Goal: Task Accomplishment & Management: Use online tool/utility

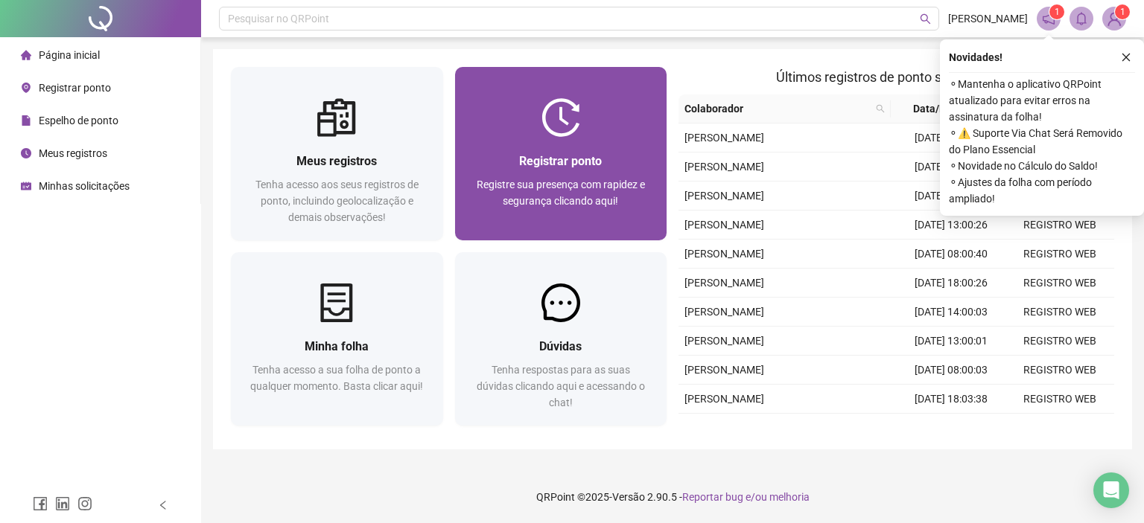
click at [608, 185] on span "Registre sua presença com rapidez e segurança clicando aqui!" at bounding box center [561, 193] width 168 height 28
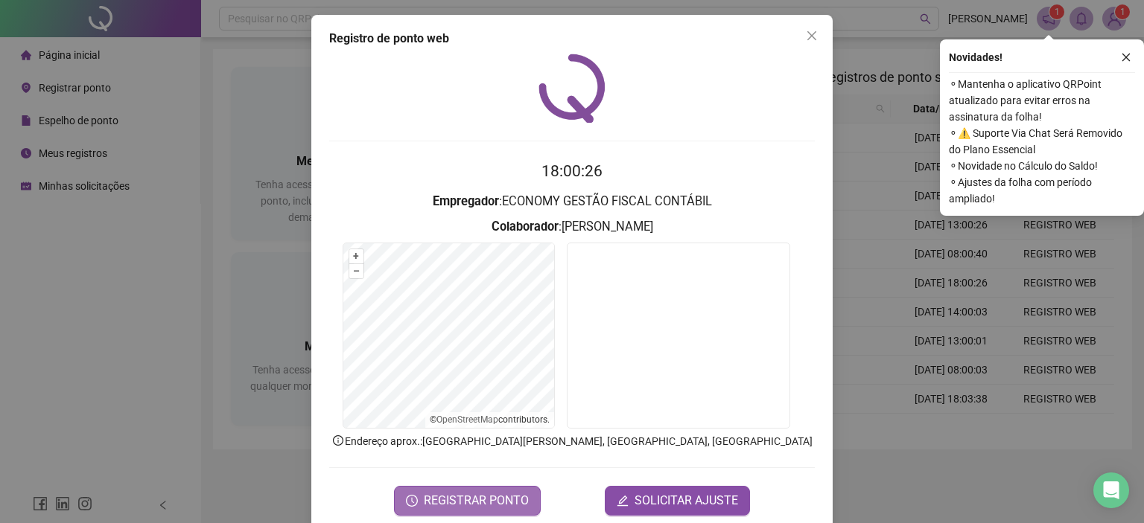
click at [433, 500] on span "REGISTRAR PONTO" at bounding box center [476, 501] width 105 height 18
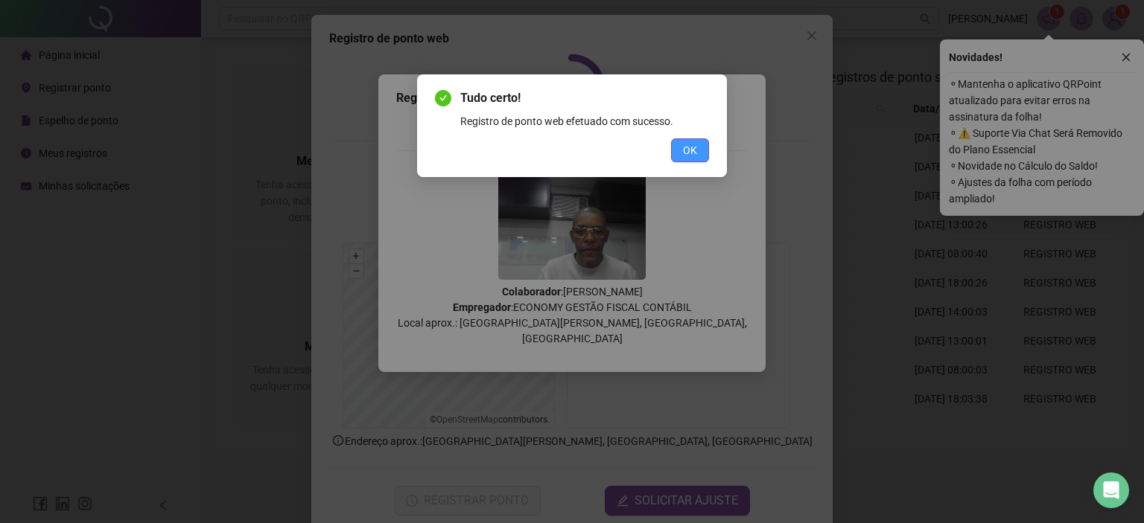
click at [687, 154] on span "OK" at bounding box center [690, 150] width 14 height 16
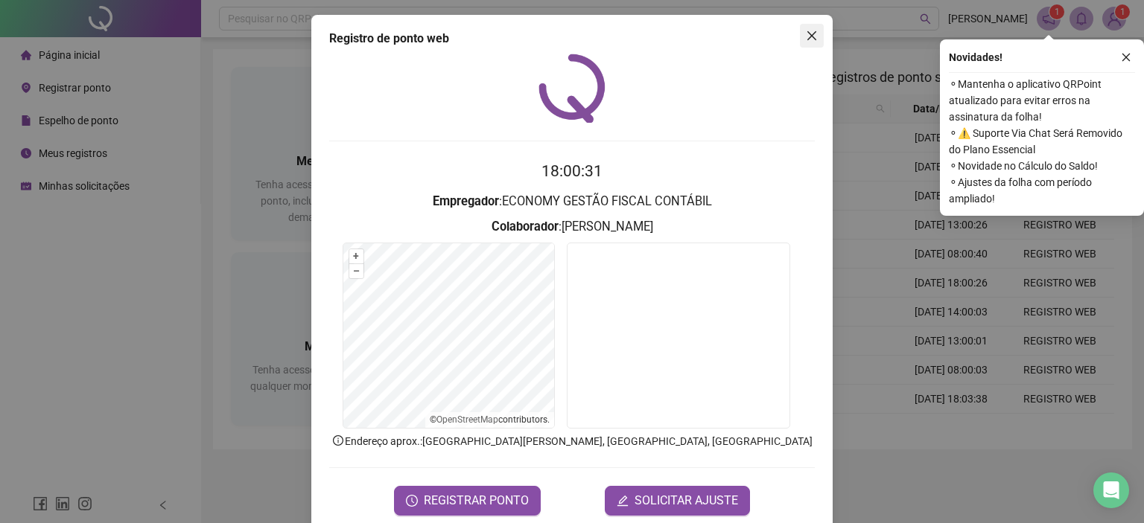
click at [808, 41] on icon "close" at bounding box center [812, 36] width 12 height 12
